Goal: Task Accomplishment & Management: Manage account settings

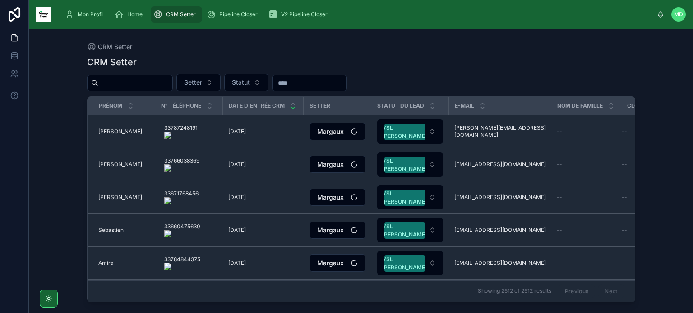
click at [326, 79] on input "text" at bounding box center [309, 83] width 74 height 13
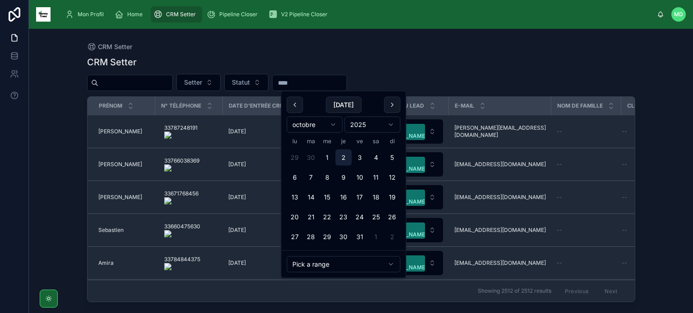
click at [344, 158] on button "2" at bounding box center [343, 158] width 16 height 16
type input "**********"
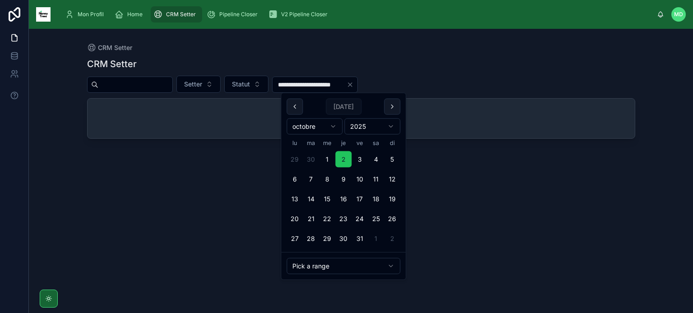
click at [400, 46] on div "CRM Setter" at bounding box center [361, 47] width 548 height 9
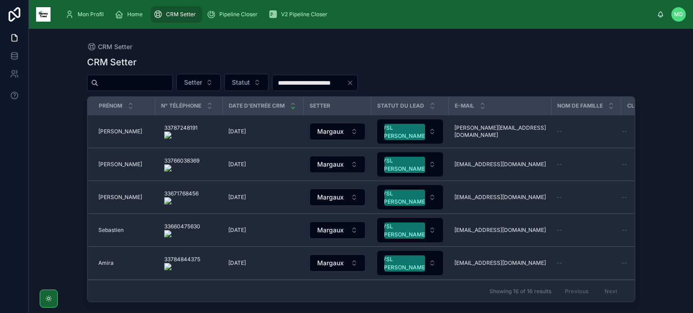
click at [352, 83] on icon "Clear" at bounding box center [350, 83] width 4 height 4
click at [305, 84] on input "text" at bounding box center [309, 83] width 74 height 13
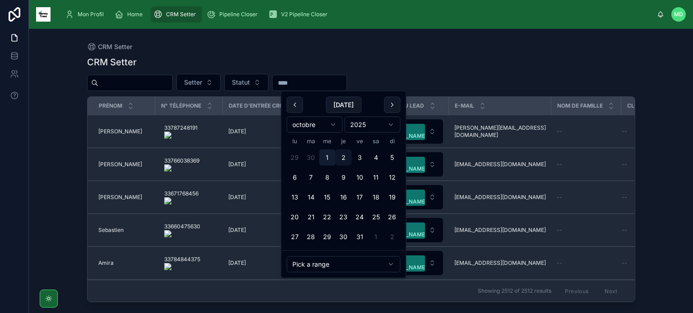
click at [331, 156] on button "1" at bounding box center [327, 158] width 16 height 16
type input "**********"
click at [331, 156] on button "1" at bounding box center [327, 158] width 16 height 16
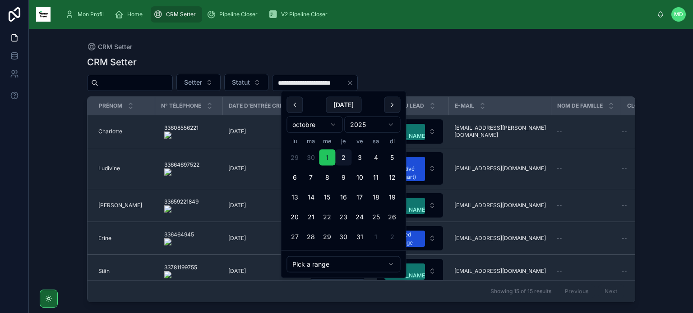
click at [440, 46] on div "CRM Setter" at bounding box center [361, 46] width 548 height 7
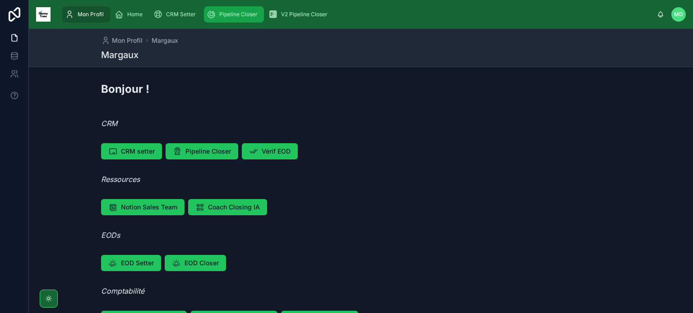
click at [242, 15] on span "Pipeline Closer" at bounding box center [238, 14] width 38 height 7
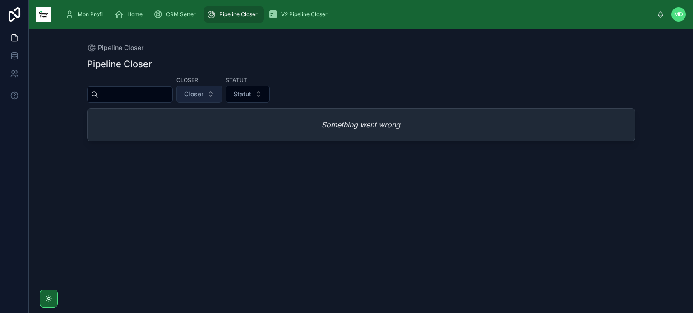
click at [222, 96] on button "Closer" at bounding box center [199, 94] width 46 height 17
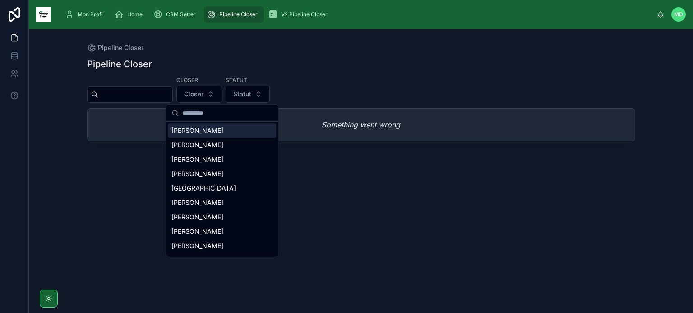
click at [227, 133] on div "[PERSON_NAME]" at bounding box center [222, 131] width 108 height 14
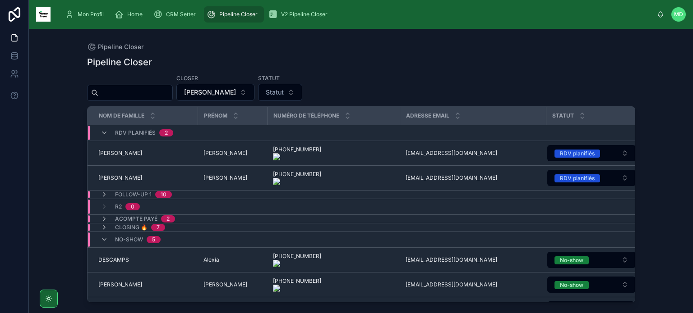
click at [98, 129] on div "RDV planifiés 2" at bounding box center [137, 133] width 94 height 14
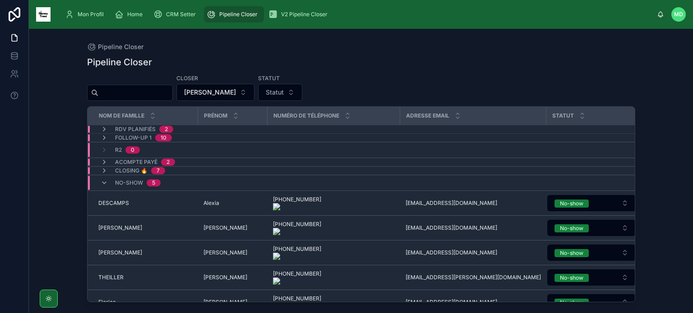
click at [173, 184] on div "No-show 5" at bounding box center [244, 183] width 312 height 14
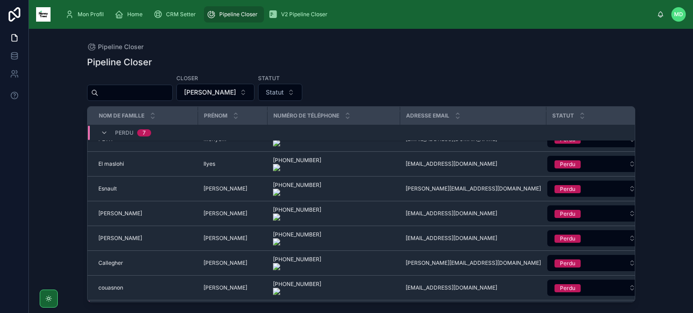
scroll to position [97, 0]
click at [123, 134] on span "Perdu" at bounding box center [124, 132] width 18 height 7
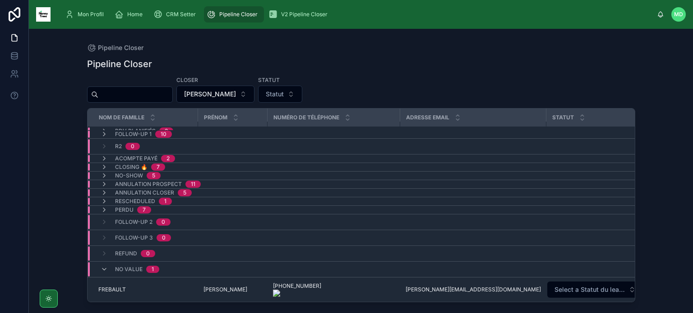
scroll to position [0, 0]
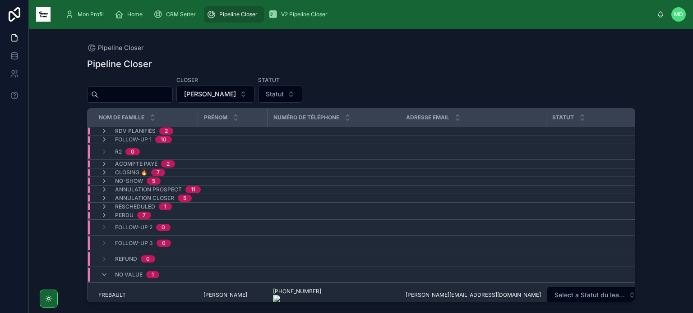
click at [174, 205] on div "Rescheduled 1" at bounding box center [136, 206] width 93 height 7
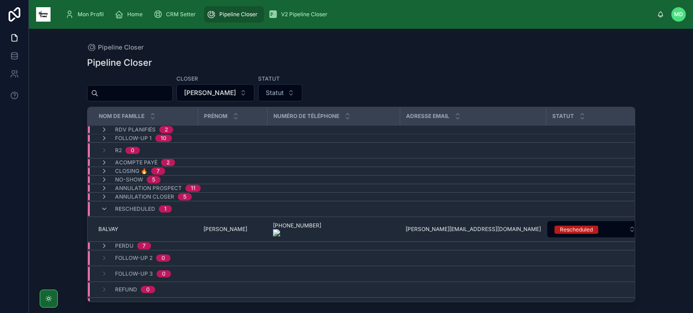
click at [174, 205] on div "Rescheduled 1" at bounding box center [136, 209] width 93 height 14
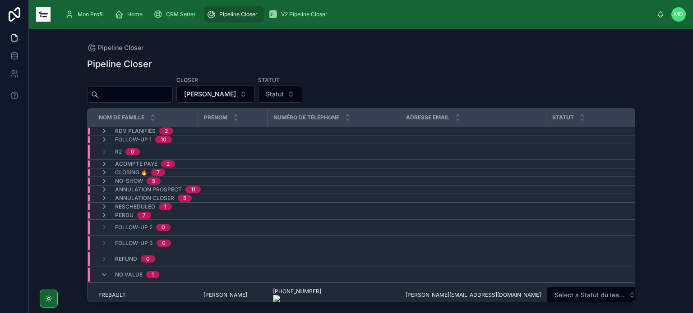
click at [179, 139] on div "Follow-up 1 10" at bounding box center [136, 139] width 93 height 7
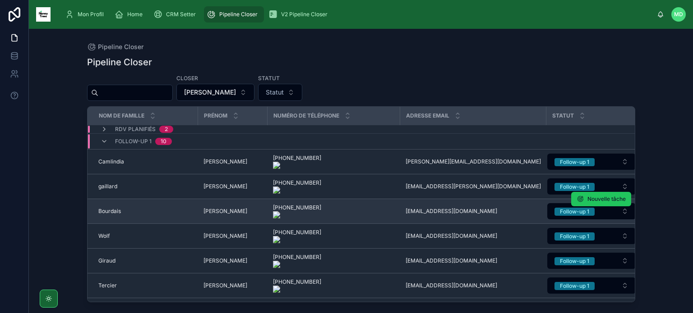
scroll to position [152, 0]
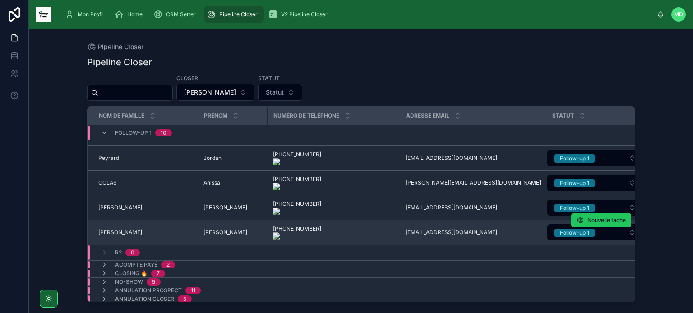
click at [211, 233] on span "Bizeau" at bounding box center [225, 232] width 44 height 7
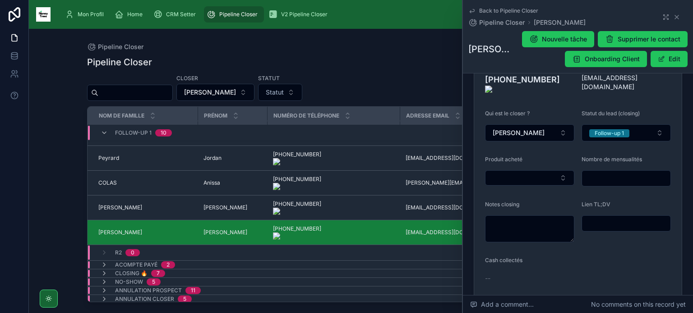
scroll to position [188, 0]
click at [673, 18] on icon at bounding box center [676, 17] width 7 height 7
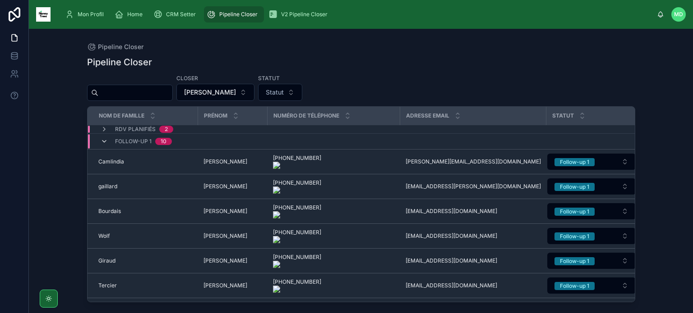
click at [105, 142] on icon at bounding box center [104, 141] width 7 height 7
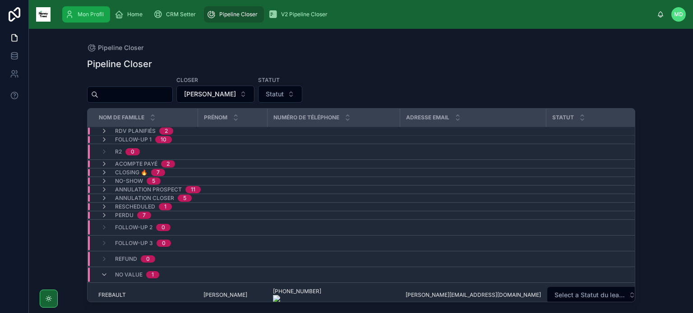
click at [97, 6] on link "Mon Profil" at bounding box center [86, 14] width 48 height 16
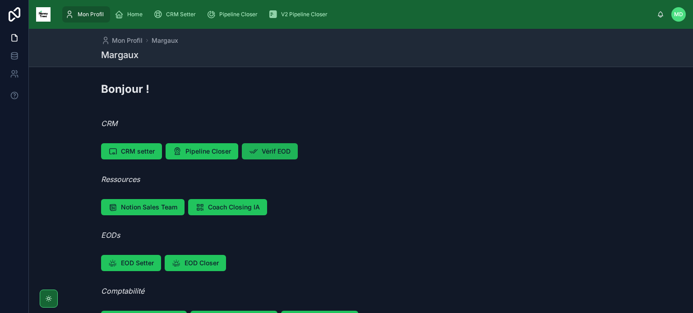
click at [262, 155] on span "Vérif EOD" at bounding box center [276, 151] width 29 height 9
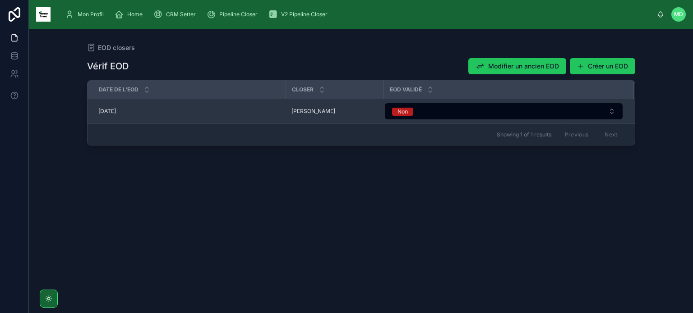
click at [300, 106] on td "Pascal Pascal" at bounding box center [335, 111] width 98 height 25
click at [301, 109] on span "Pascal" at bounding box center [313, 111] width 44 height 7
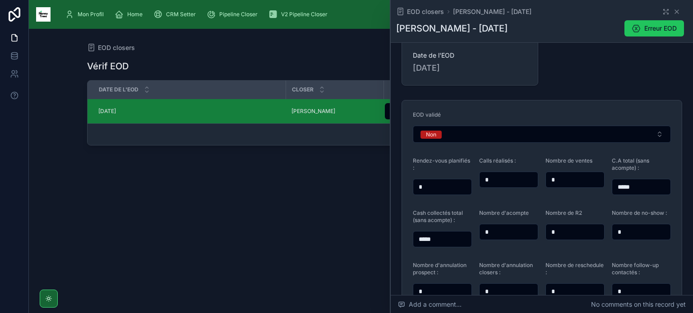
scroll to position [11, 0]
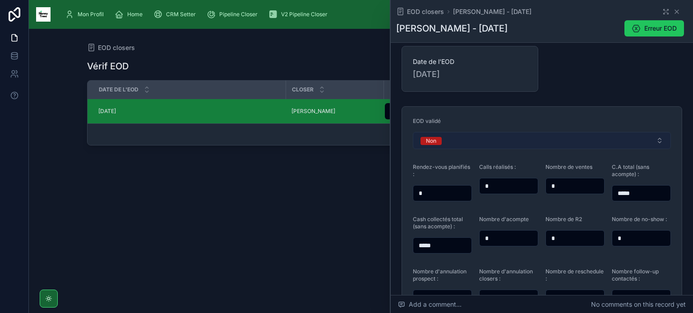
click at [480, 142] on button "Non" at bounding box center [542, 140] width 258 height 17
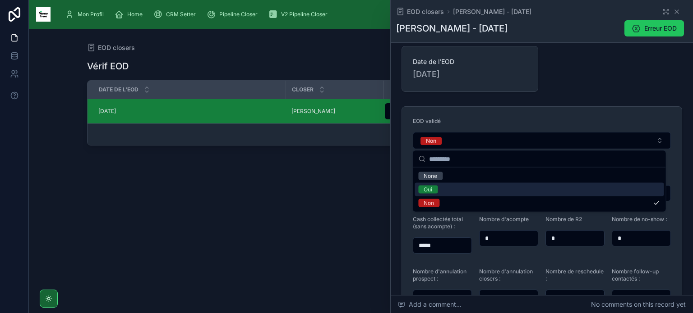
click at [449, 195] on div "Oui" at bounding box center [538, 190] width 249 height 14
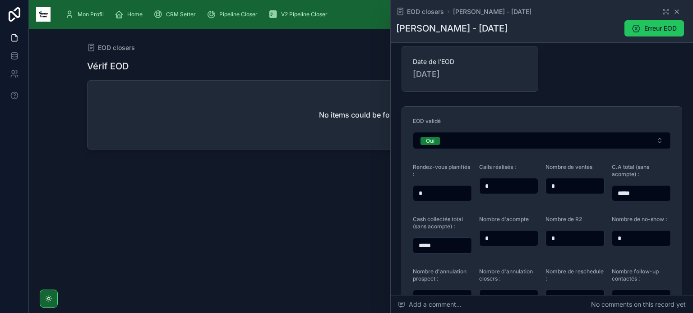
click at [673, 12] on icon at bounding box center [676, 11] width 7 height 7
